Goal: Task Accomplishment & Management: Use online tool/utility

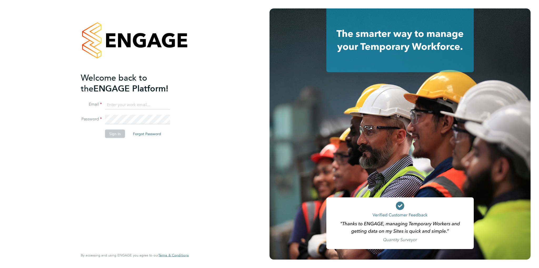
type input "amelia.tuffen@randstadcpe.com"
click at [115, 137] on button "Sign In" at bounding box center [115, 133] width 20 height 8
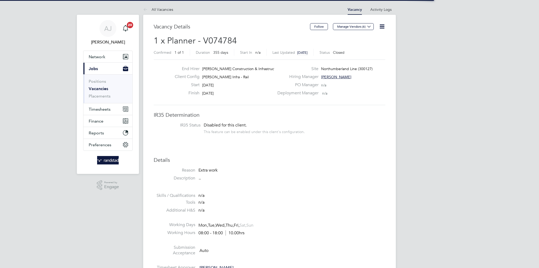
scroll to position [16, 37]
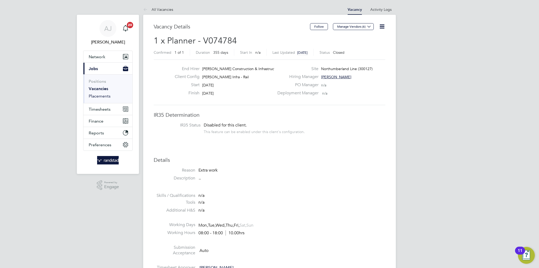
click at [99, 96] on link "Placements" at bounding box center [100, 95] width 22 height 5
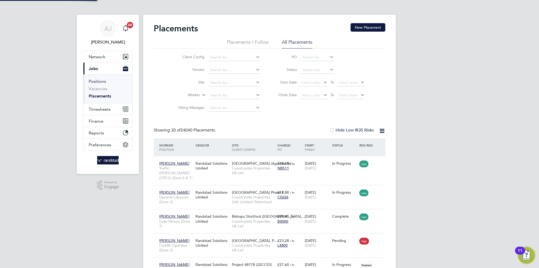
click at [101, 82] on link "Positions" at bounding box center [97, 81] width 17 height 5
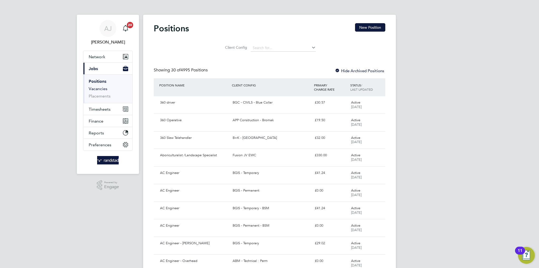
click at [103, 90] on link "Vacancies" at bounding box center [98, 88] width 19 height 5
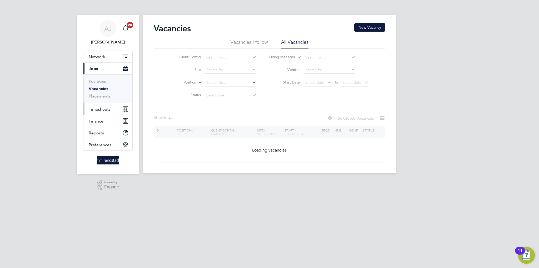
click at [105, 110] on span "Timesheets" at bounding box center [100, 109] width 22 height 5
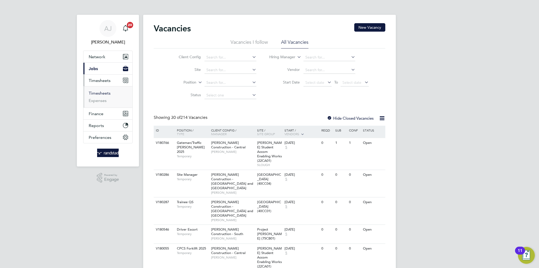
click at [107, 95] on link "Timesheets" at bounding box center [100, 93] width 22 height 5
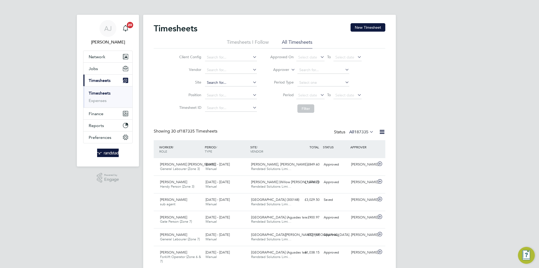
click at [225, 79] on input at bounding box center [231, 82] width 52 height 7
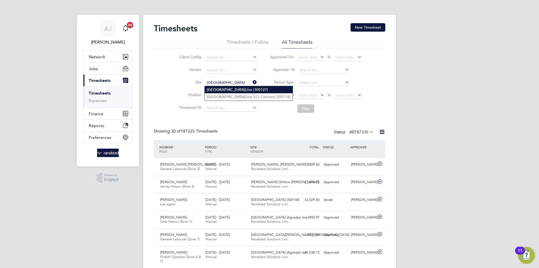
type input "Northumberland Line (300127)"
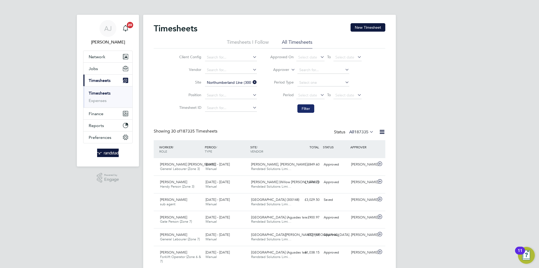
click at [308, 109] on button "Filter" at bounding box center [306, 108] width 17 height 8
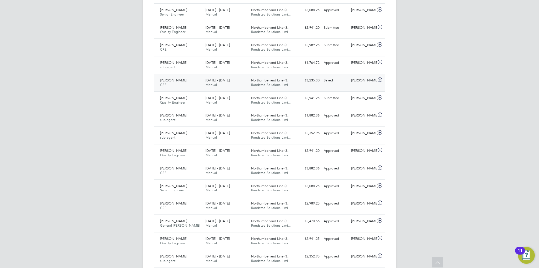
click at [237, 84] on div "[DATE] - [DATE] Manual" at bounding box center [227, 82] width 46 height 13
